Goal: Register for event/course

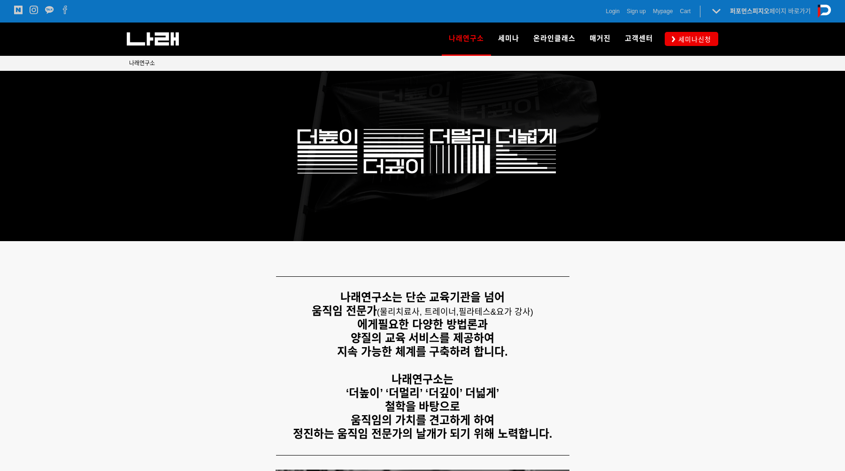
click at [592, 332] on p "양질의 교육 서비스를 제공하여" at bounding box center [422, 339] width 587 height 14
click at [595, 329] on p "움직임 전문가 ( 물리치료사, 트레이너, 필라테스&요가 강사) 에게 필요한 다양한 방법론과" at bounding box center [422, 318] width 587 height 27
click at [592, 329] on p "움직임 전문가 ( 물리치료사, 트레이너, 필라테스&요가 강사) 에게 필요한 다양한 방법론과" at bounding box center [422, 318] width 587 height 27
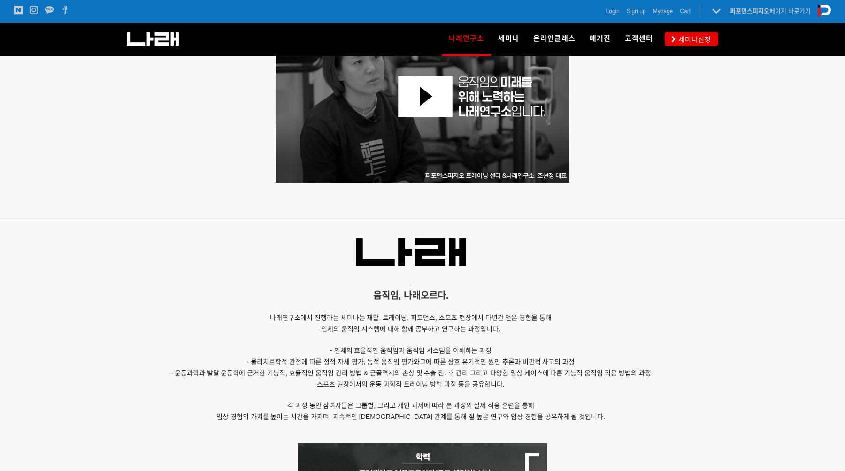
scroll to position [939, 0]
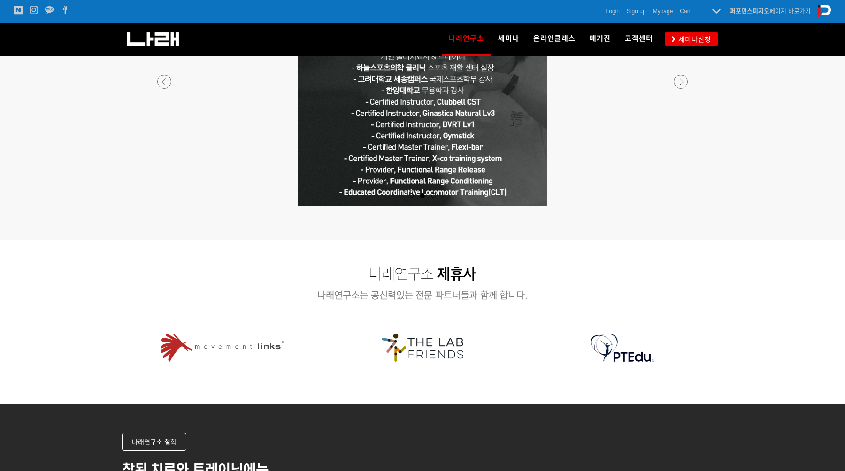
click at [590, 324] on div at bounding box center [622, 347] width 200 height 47
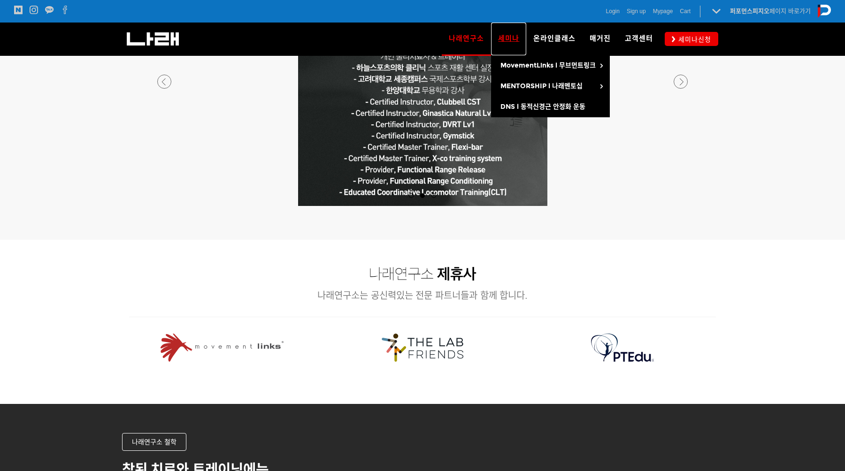
click at [524, 43] on link "세미나" at bounding box center [508, 39] width 35 height 33
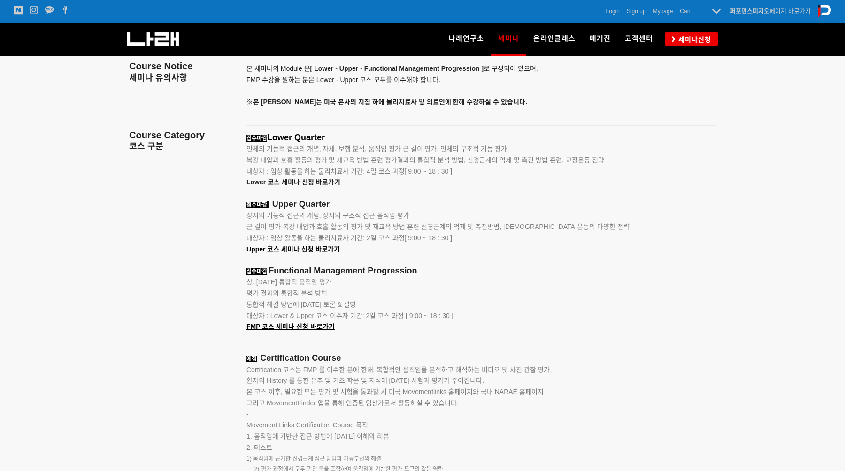
click at [627, 376] on p "Certification 코스는 FMP 를 이수한 분에 한해, 복합적인 움직임을 분석하고 해석하는 비디오 및 사진 관찰 평가, 환자의 Hist…" at bounding box center [469, 387] width 446 height 45
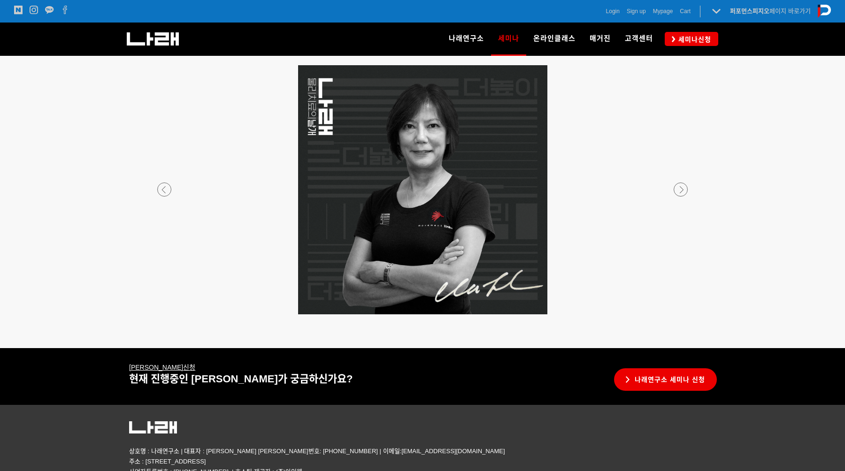
scroll to position [1713, 0]
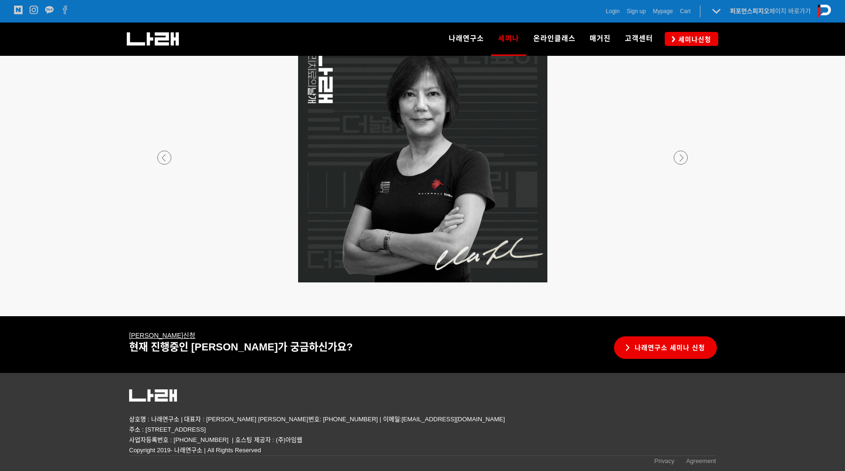
click at [480, 353] on p "현재 진행중인 세미나가 궁금하신가요?" at bounding box center [368, 347] width 479 height 13
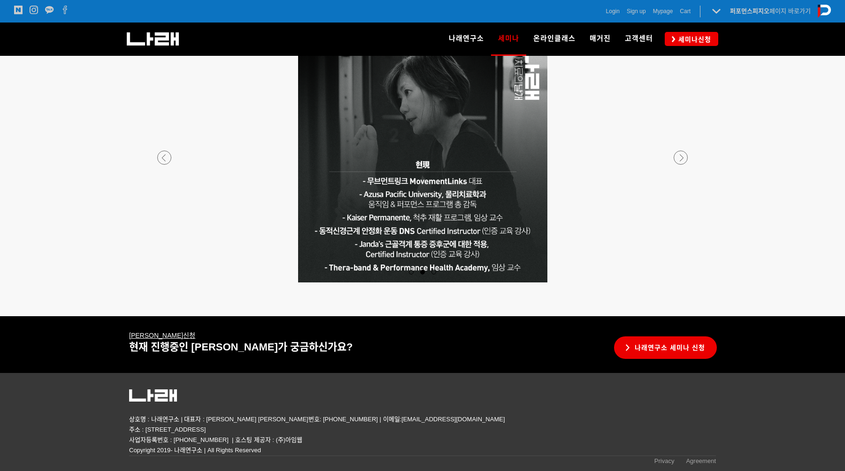
click at [487, 338] on p "무브먼트링크 세미나 신청" at bounding box center [368, 335] width 479 height 11
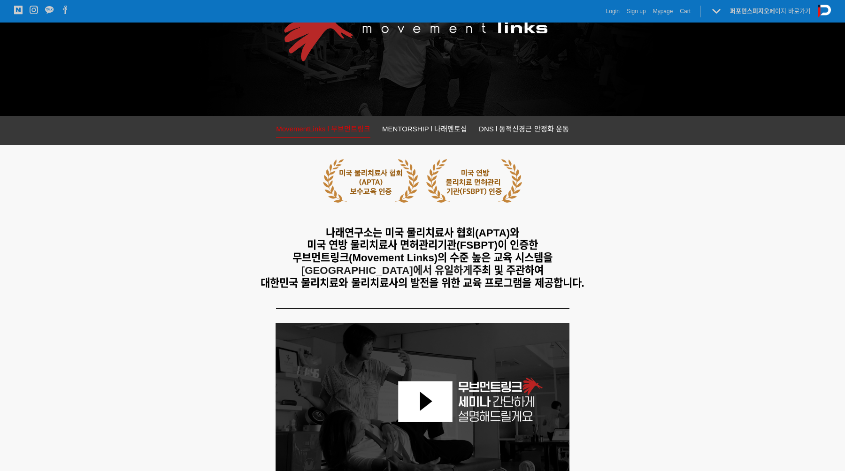
scroll to position [0, 0]
